Goal: Task Accomplishment & Management: Use online tool/utility

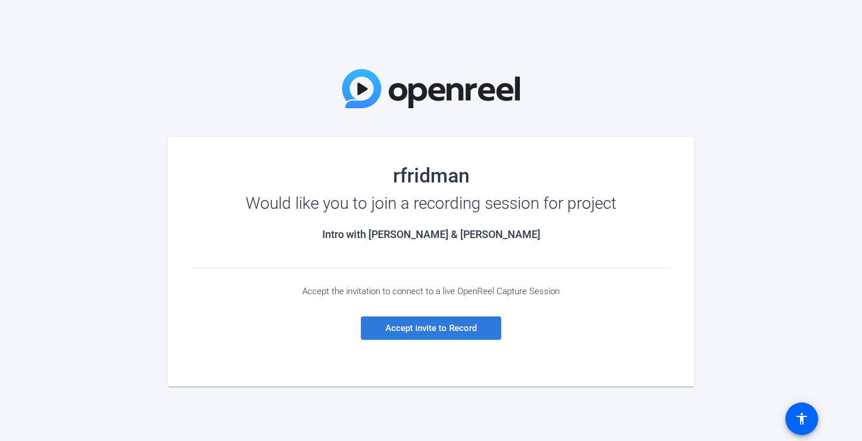
click at [426, 323] on span "Accept invite to Record" at bounding box center [430, 328] width 91 height 11
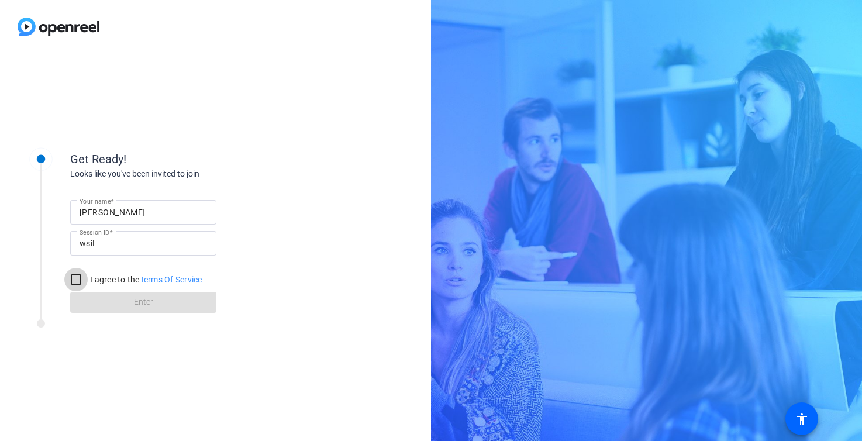
click at [80, 278] on input "I agree to the Terms Of Service" at bounding box center [75, 279] width 23 height 23
checkbox input "true"
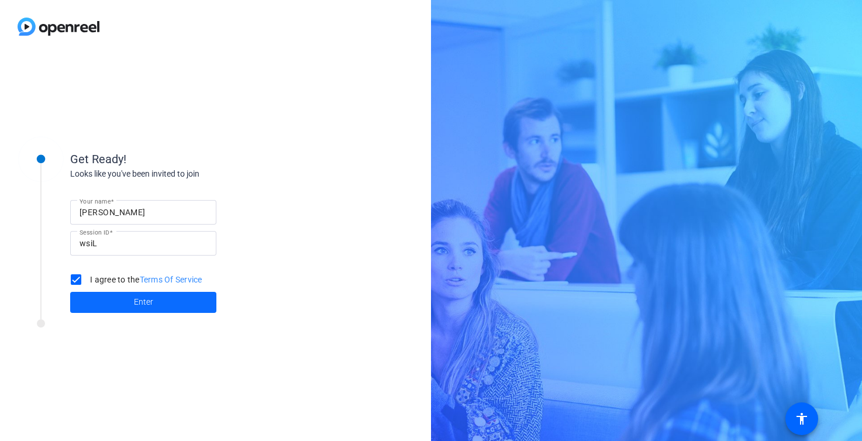
click at [166, 295] on span at bounding box center [143, 302] width 146 height 28
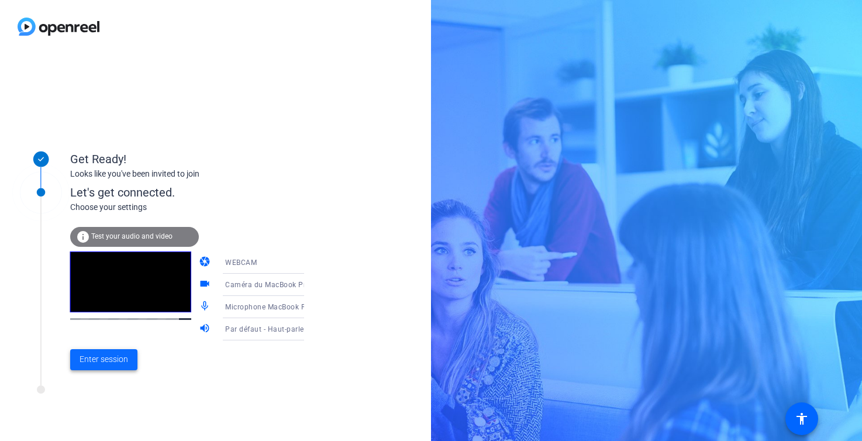
click at [115, 357] on span "Enter session" at bounding box center [104, 359] width 49 height 12
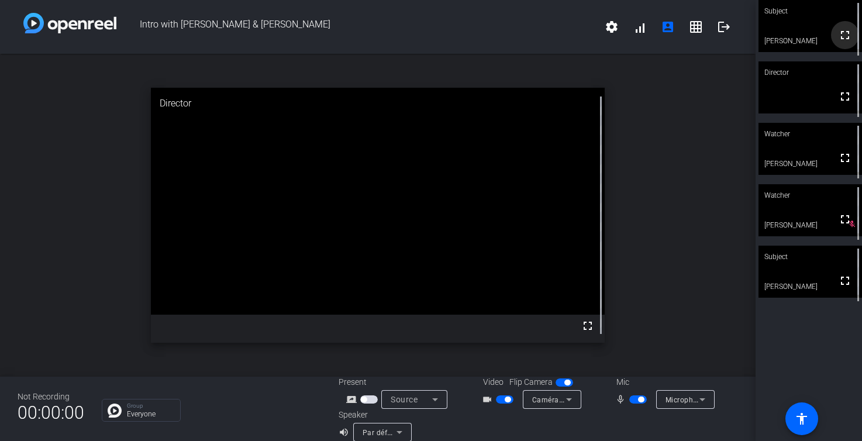
click at [842, 42] on mat-icon "fullscreen" at bounding box center [845, 35] width 14 height 14
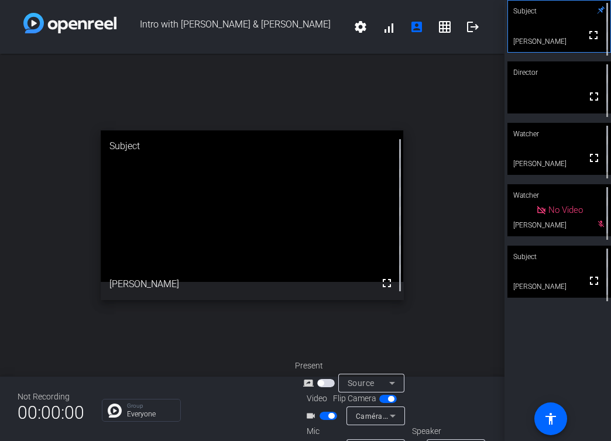
click at [329, 416] on span "button" at bounding box center [331, 416] width 6 height 6
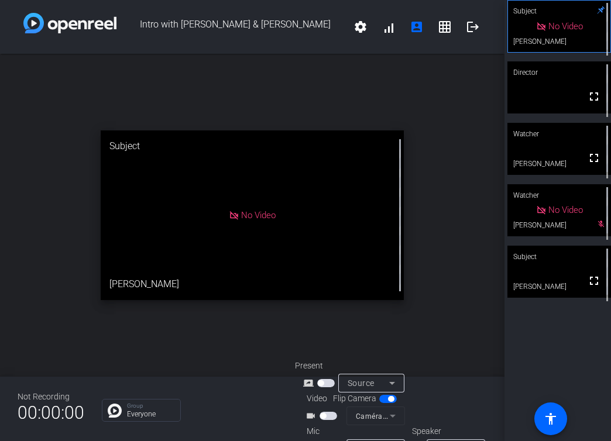
click at [328, 422] on div "videocam_outline" at bounding box center [325, 416] width 41 height 14
click at [329, 416] on span "button" at bounding box center [328, 416] width 18 height 8
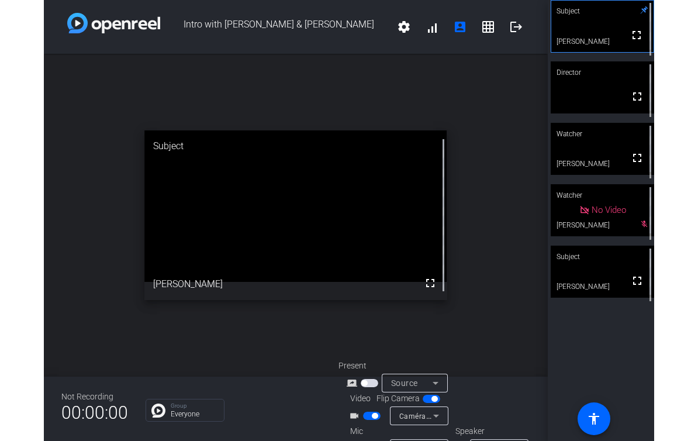
scroll to position [30, 0]
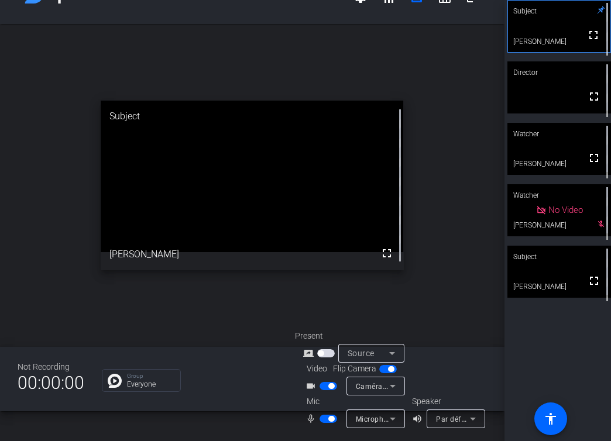
click at [327, 412] on div "mic_none" at bounding box center [325, 419] width 41 height 14
click at [328, 419] on span "button" at bounding box center [331, 419] width 6 height 6
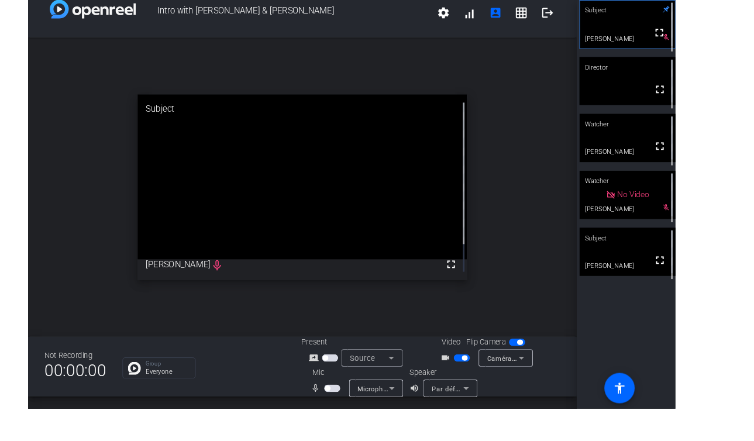
scroll to position [13, 0]
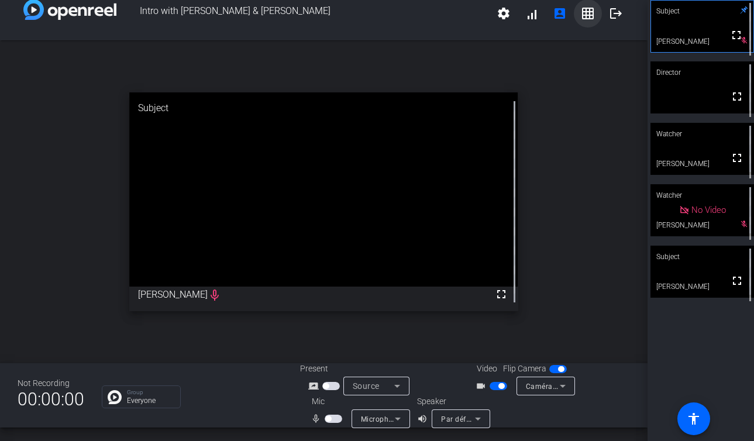
click at [595, 15] on span at bounding box center [588, 13] width 28 height 28
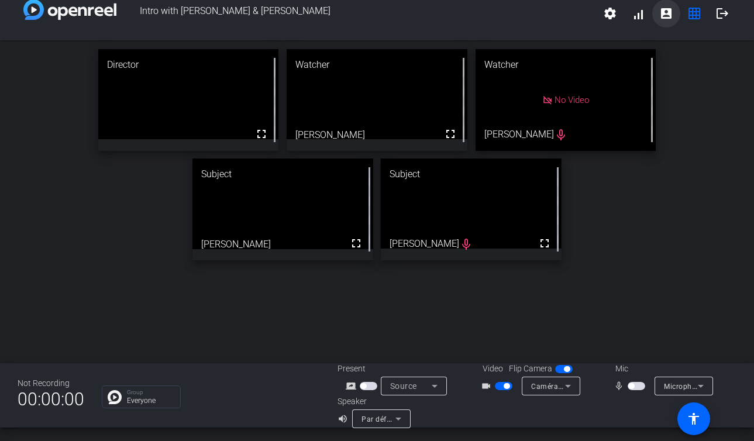
click at [666, 18] on mat-icon "account_box" at bounding box center [666, 13] width 14 height 14
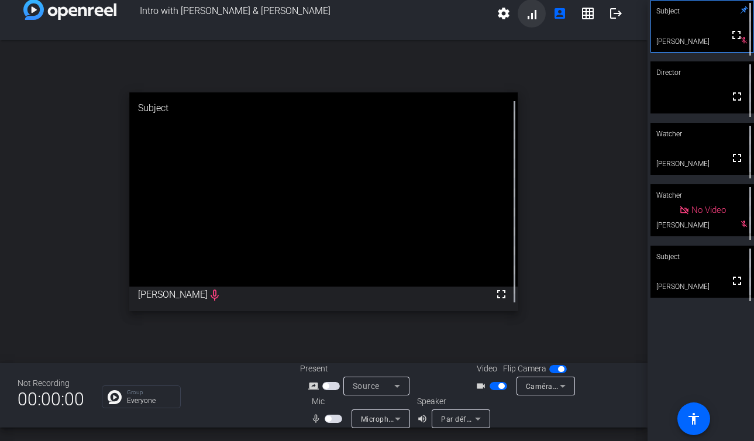
click at [537, 13] on span at bounding box center [532, 13] width 28 height 28
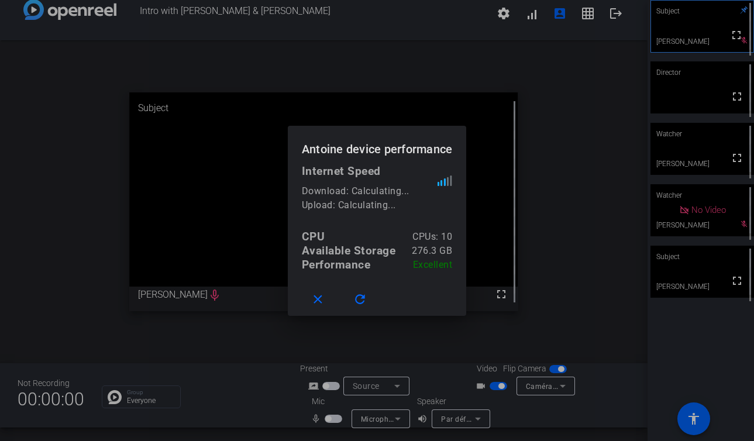
click at [576, 147] on div at bounding box center [377, 220] width 754 height 441
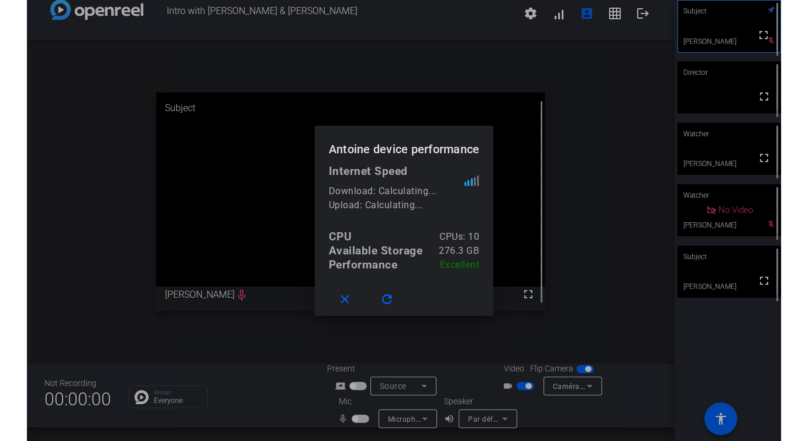
scroll to position [13, 0]
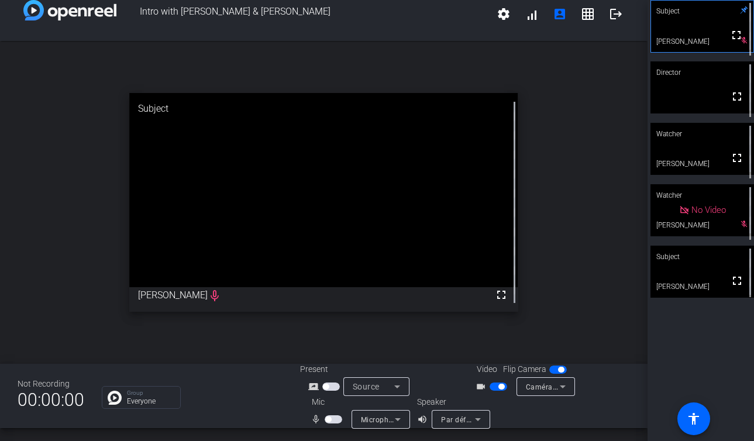
click at [673, 278] on video at bounding box center [702, 272] width 104 height 52
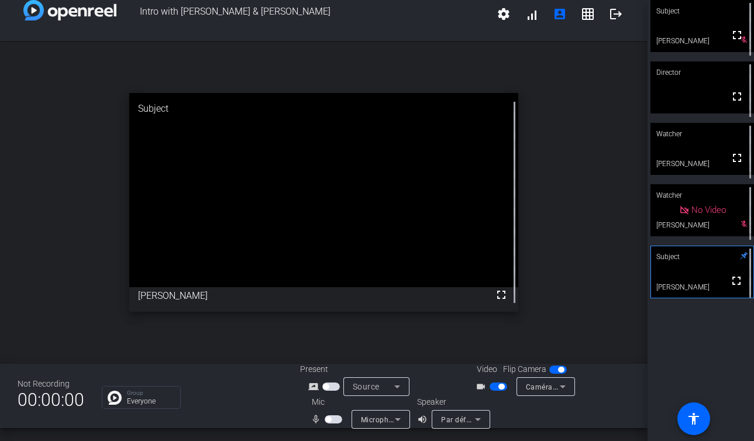
click at [334, 416] on span "button" at bounding box center [334, 419] width 18 height 8
click at [501, 296] on mat-icon "fullscreen" at bounding box center [501, 295] width 14 height 14
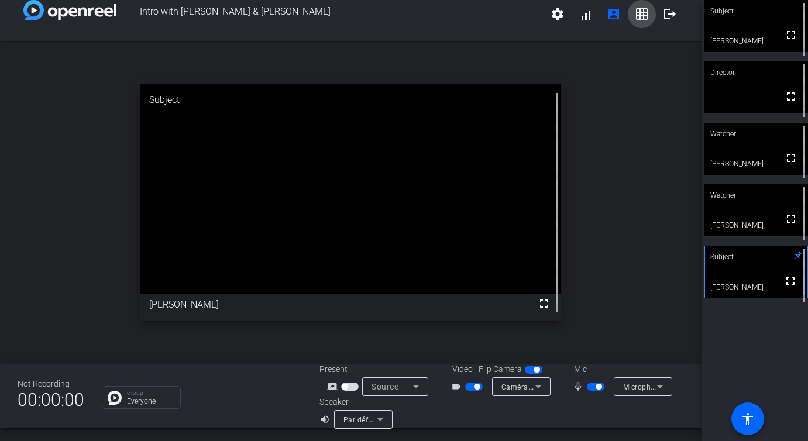
click at [639, 11] on mat-icon "grid_on" at bounding box center [642, 14] width 14 height 14
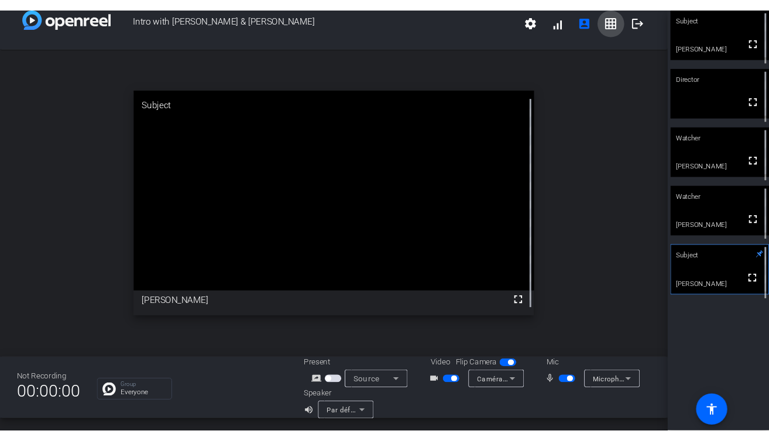
scroll to position [0, 0]
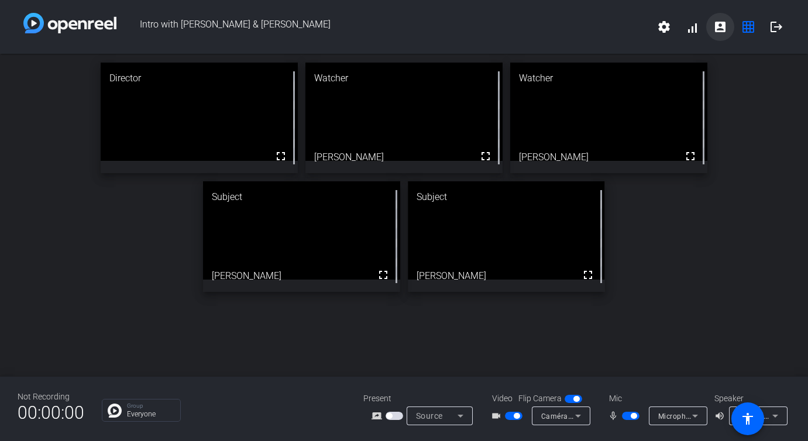
click at [716, 25] on mat-icon "account_box" at bounding box center [720, 27] width 14 height 14
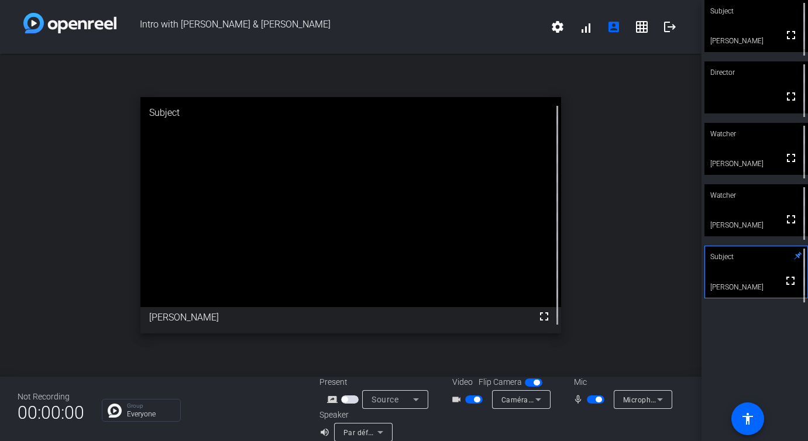
click at [749, 259] on div "Subject" at bounding box center [756, 257] width 104 height 22
click at [796, 256] on icon at bounding box center [798, 256] width 8 height 8
click at [798, 260] on div "Subject" at bounding box center [756, 257] width 104 height 22
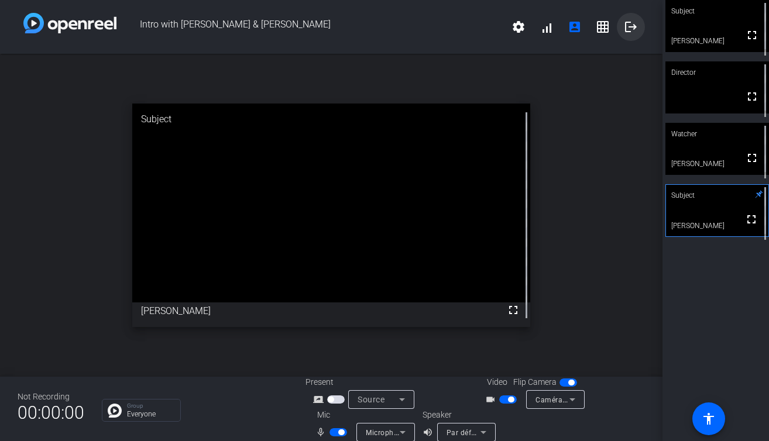
click at [633, 27] on mat-icon "logout" at bounding box center [631, 27] width 14 height 14
